Goal: Transaction & Acquisition: Book appointment/travel/reservation

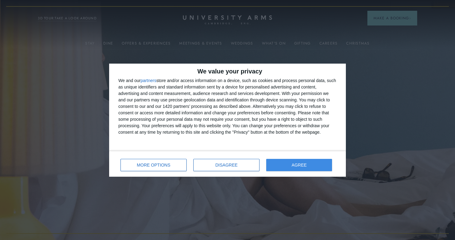
click at [279, 165] on button "AGREE" at bounding box center [299, 165] width 66 height 12
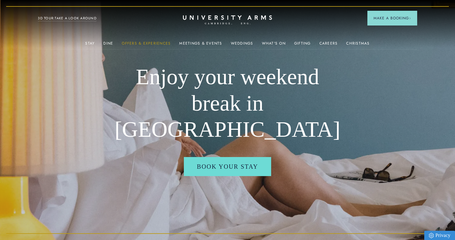
click at [139, 43] on link "Offers & Experiences" at bounding box center [146, 45] width 49 height 8
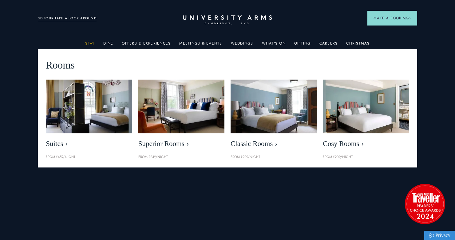
click at [95, 44] on link "Stay" at bounding box center [90, 45] width 10 height 8
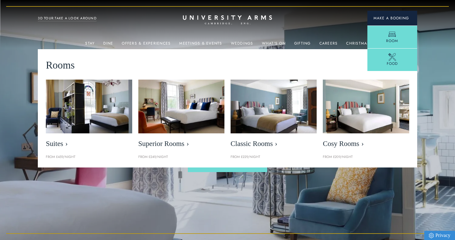
click at [401, 17] on span "Make a Booking" at bounding box center [393, 18] width 38 height 6
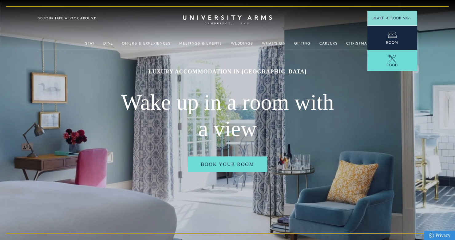
click at [396, 32] on icon at bounding box center [392, 34] width 9 height 9
